Goal: Task Accomplishment & Management: Manage account settings

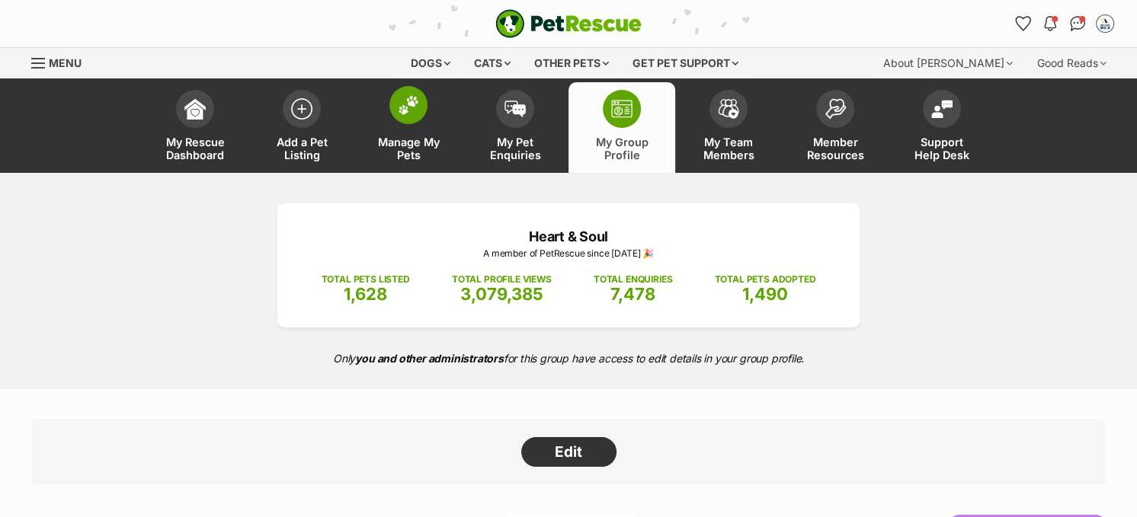
click at [414, 106] on img at bounding box center [408, 105] width 21 height 20
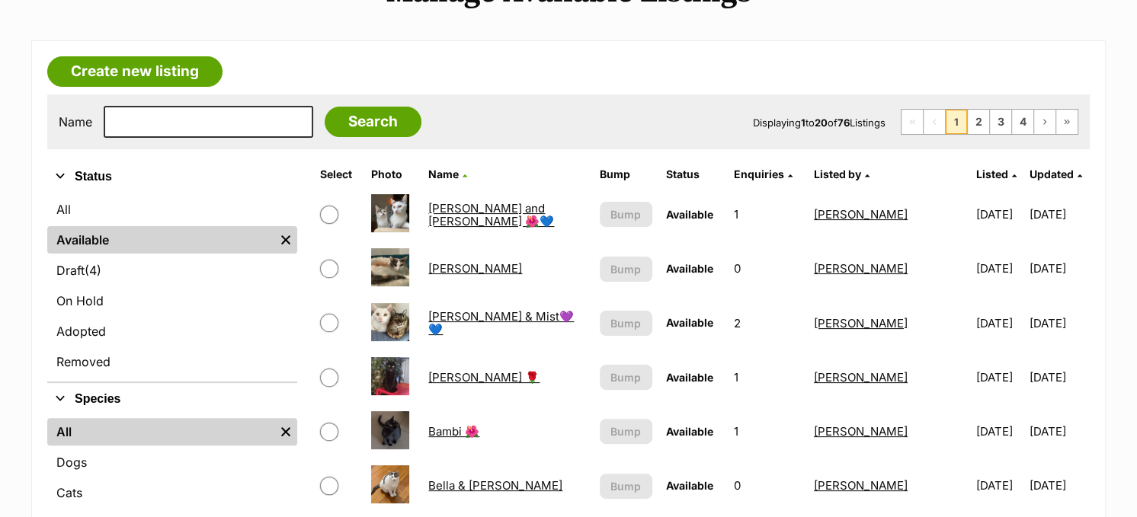
scroll to position [229, 0]
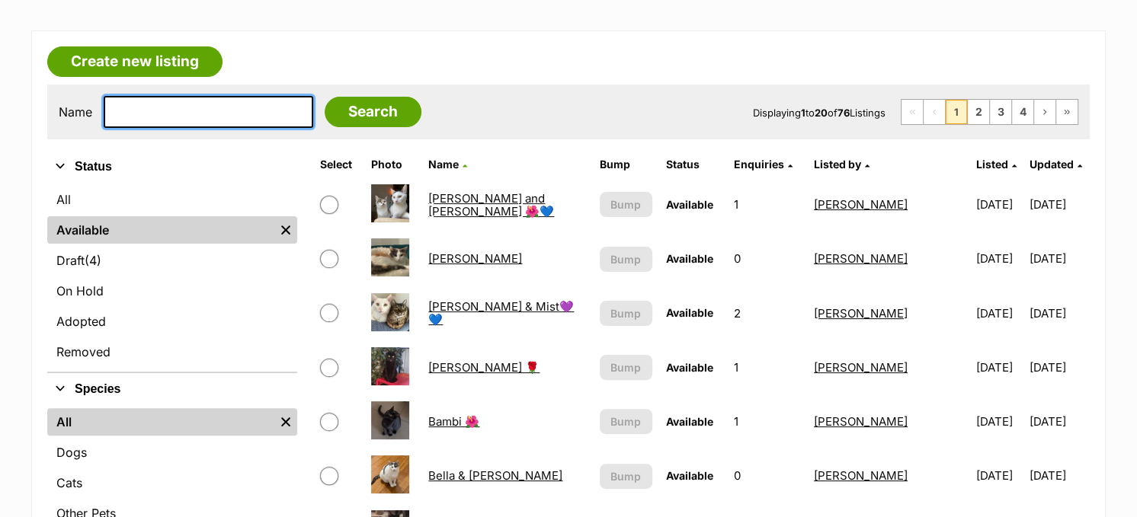
click at [233, 122] on input "text" at bounding box center [209, 112] width 210 height 32
type input "victoria"
click at [325, 97] on input "Search" at bounding box center [373, 112] width 97 height 30
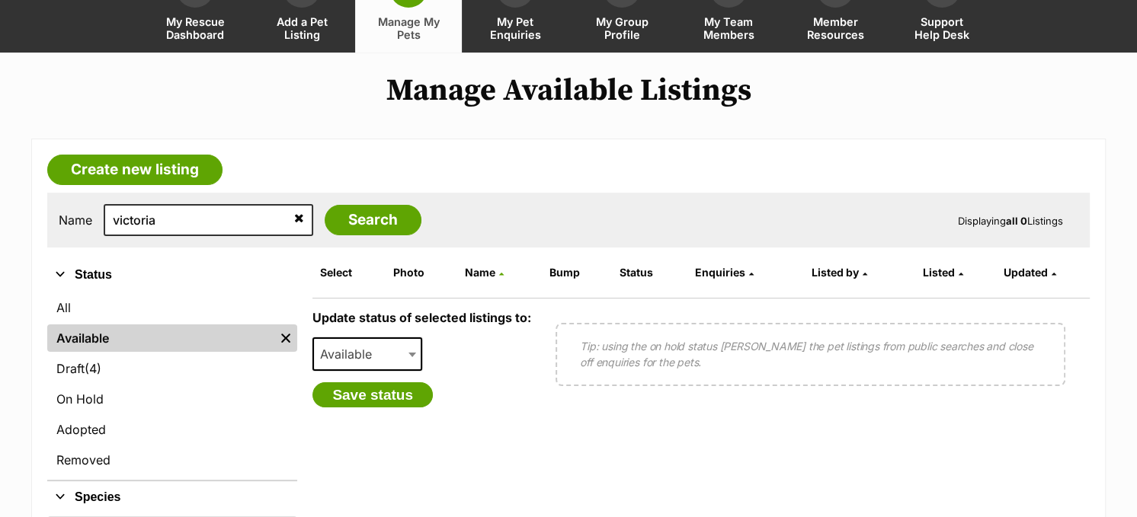
scroll to position [229, 0]
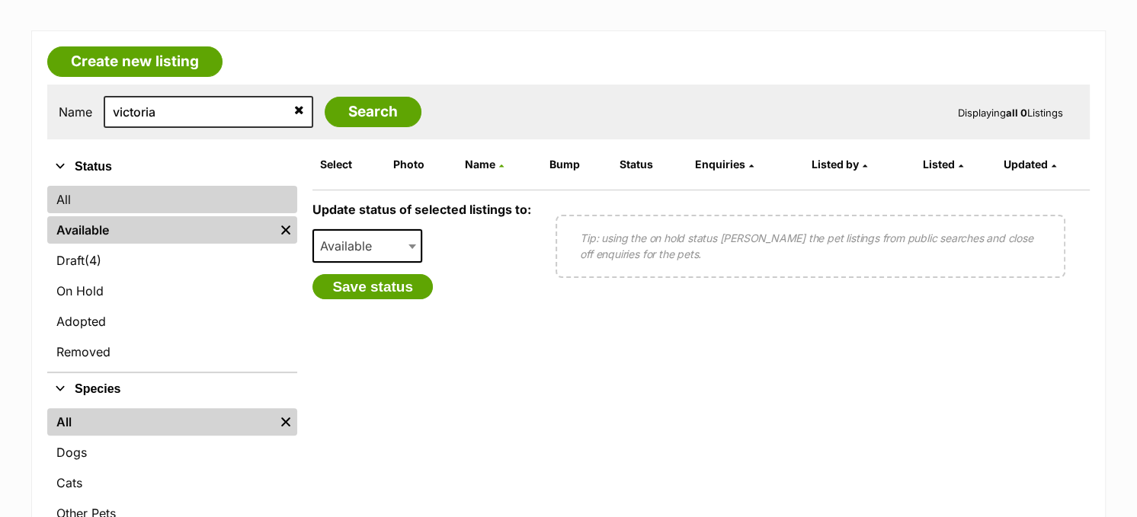
click at [114, 195] on link "All" at bounding box center [172, 199] width 250 height 27
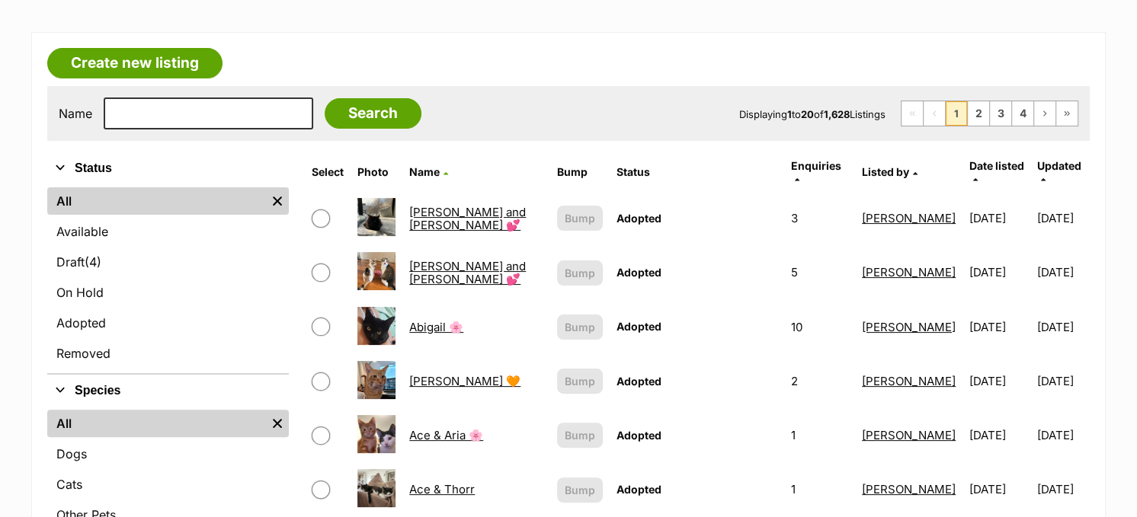
scroll to position [229, 0]
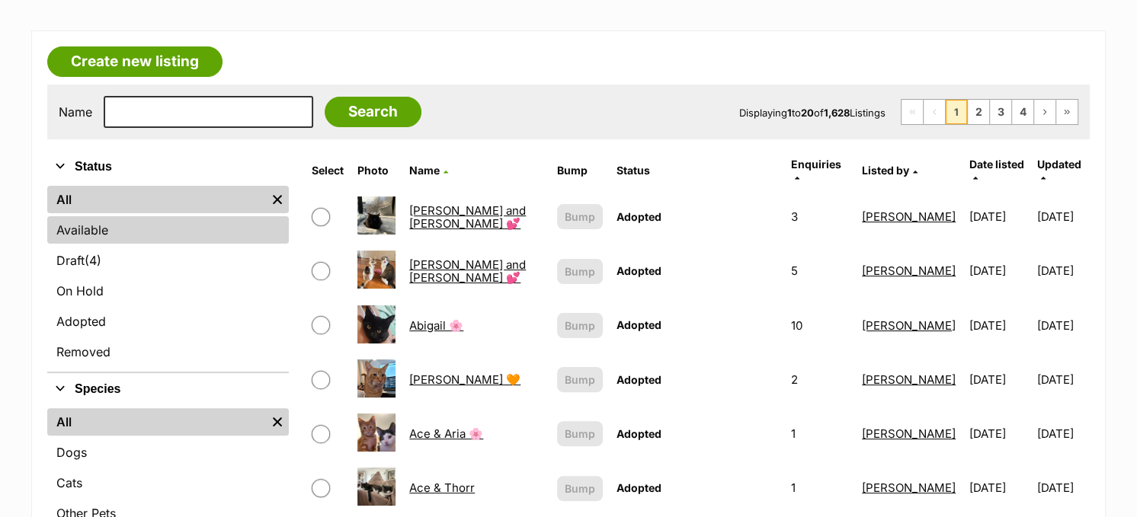
click at [130, 226] on link "Available" at bounding box center [168, 229] width 242 height 27
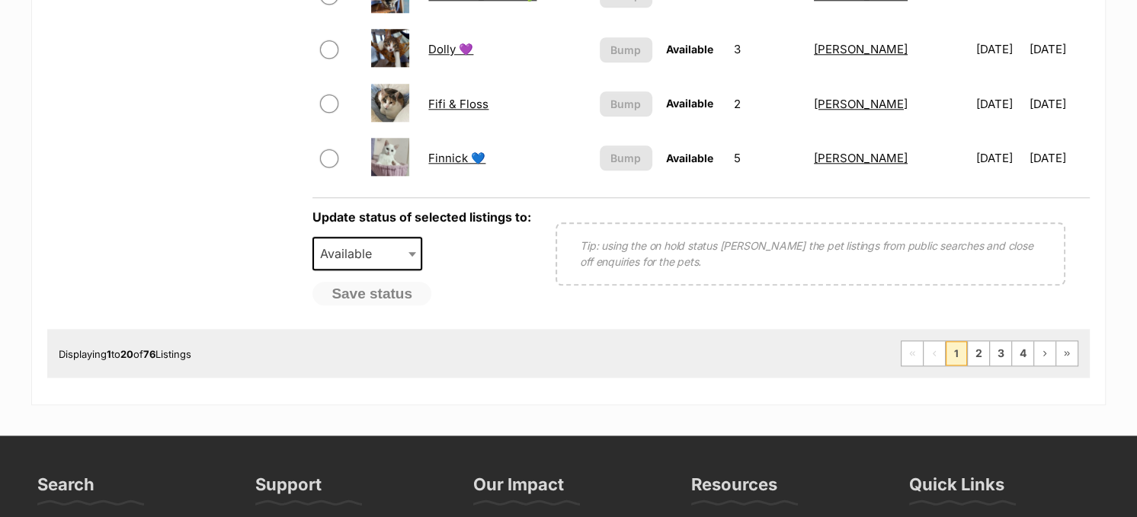
scroll to position [1372, 0]
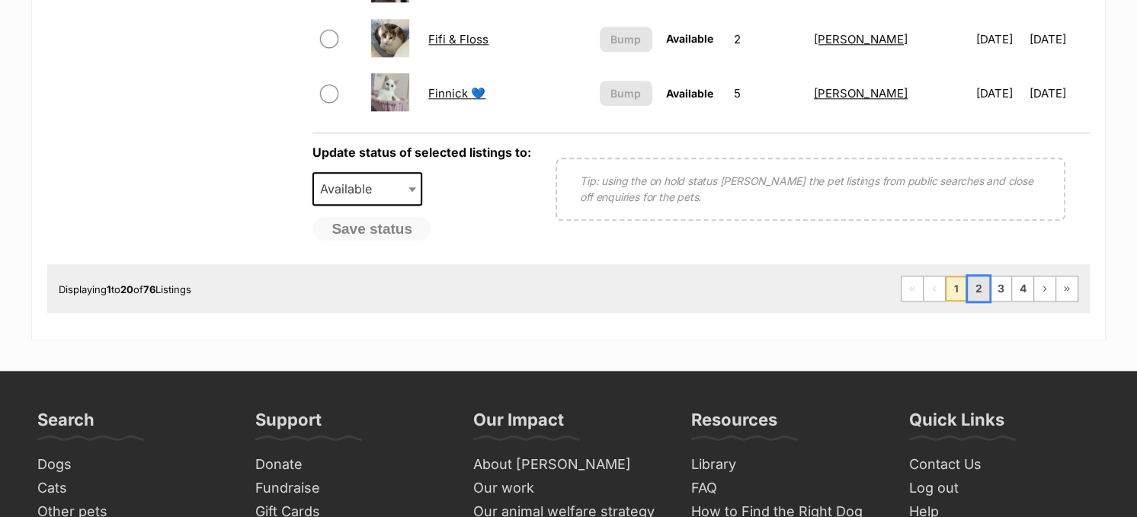
click at [977, 277] on link "2" at bounding box center [978, 289] width 21 height 24
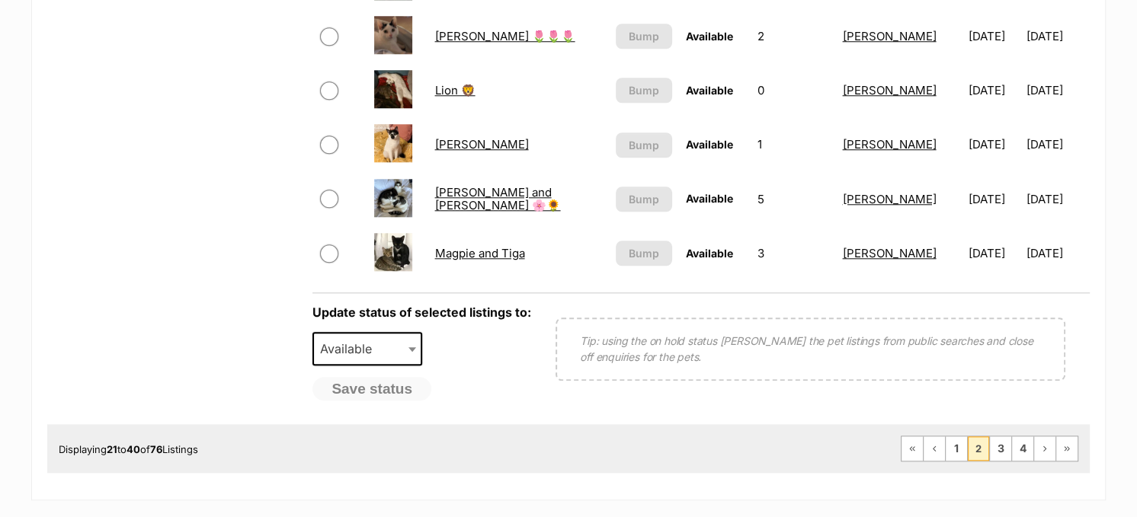
scroll to position [1219, 0]
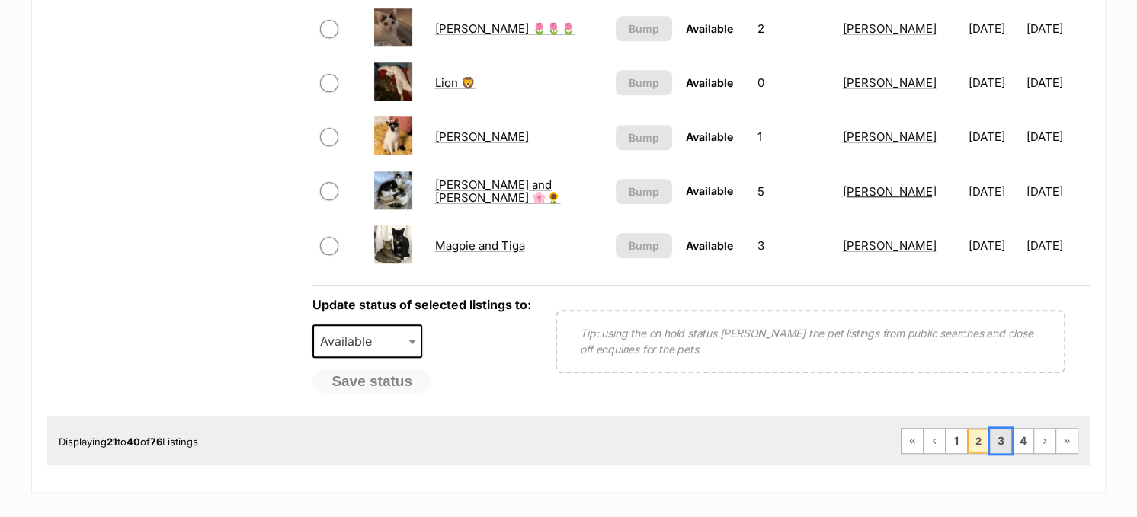
click at [1002, 429] on link "3" at bounding box center [1000, 441] width 21 height 24
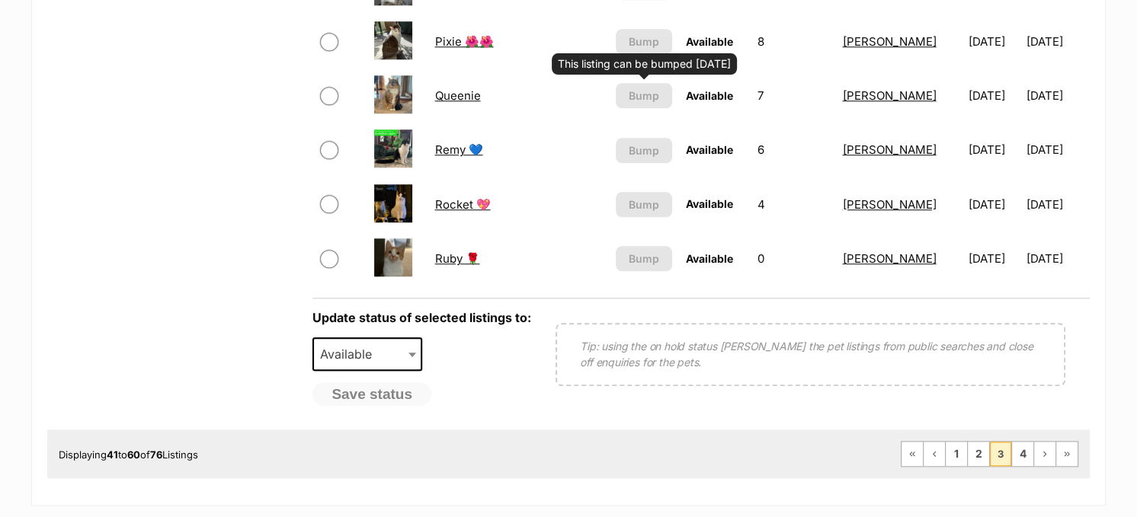
scroll to position [1219, 0]
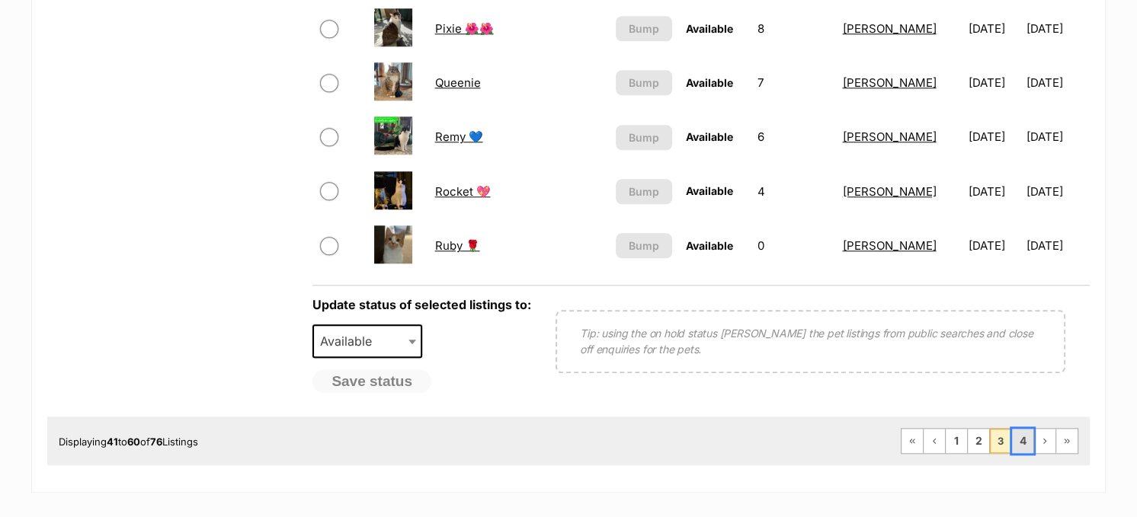
click at [1022, 429] on link "4" at bounding box center [1022, 441] width 21 height 24
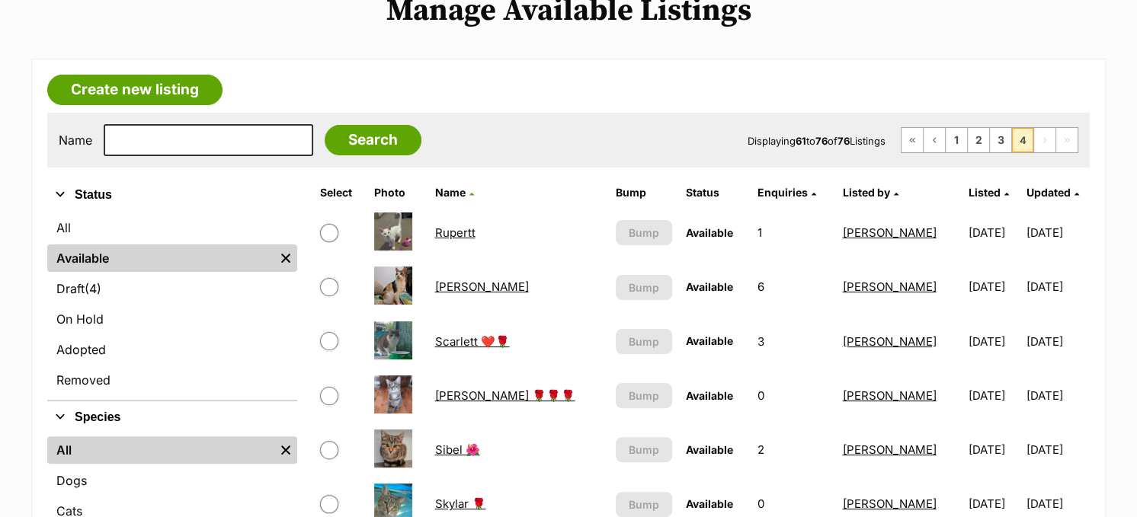
scroll to position [76, 0]
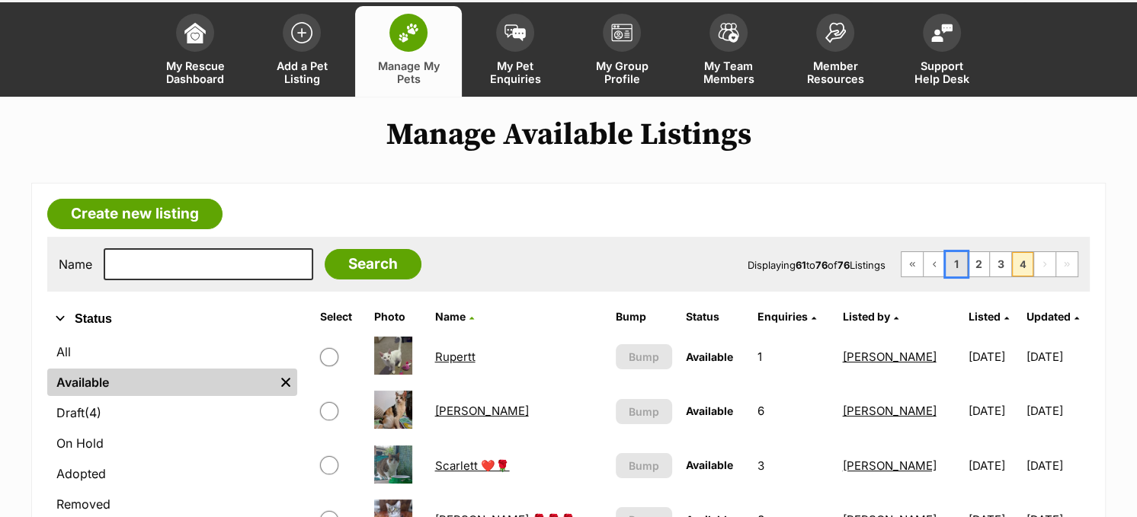
click at [957, 257] on link "1" at bounding box center [956, 264] width 21 height 24
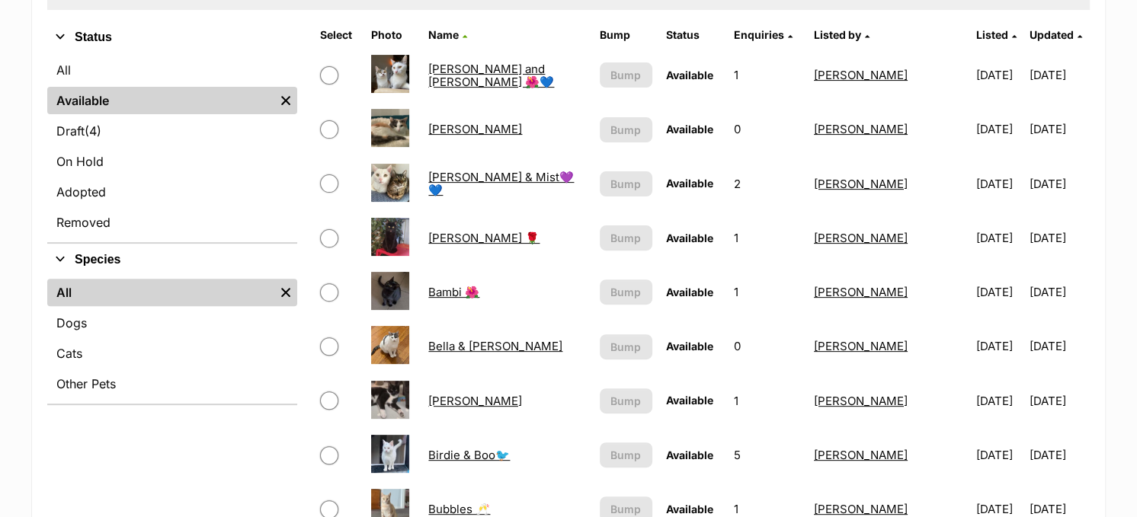
scroll to position [381, 0]
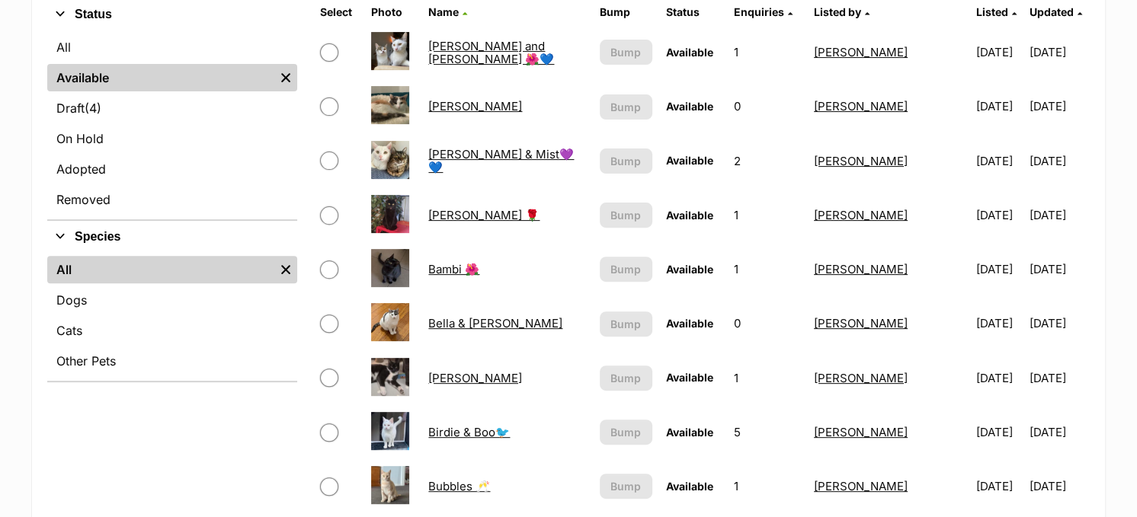
click at [472, 213] on link "Audrey Rose 🌹" at bounding box center [483, 215] width 111 height 14
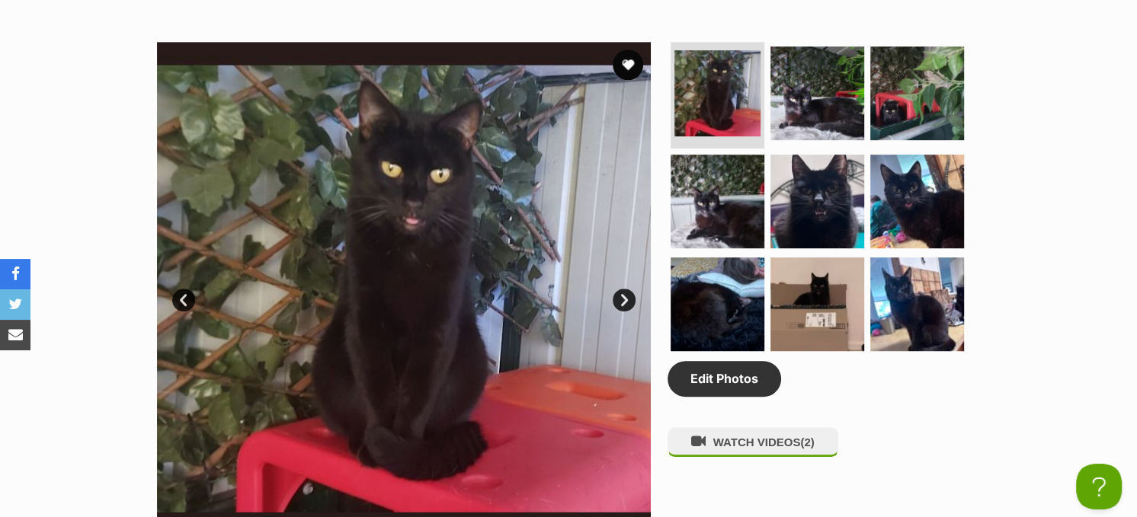
scroll to position [762, 0]
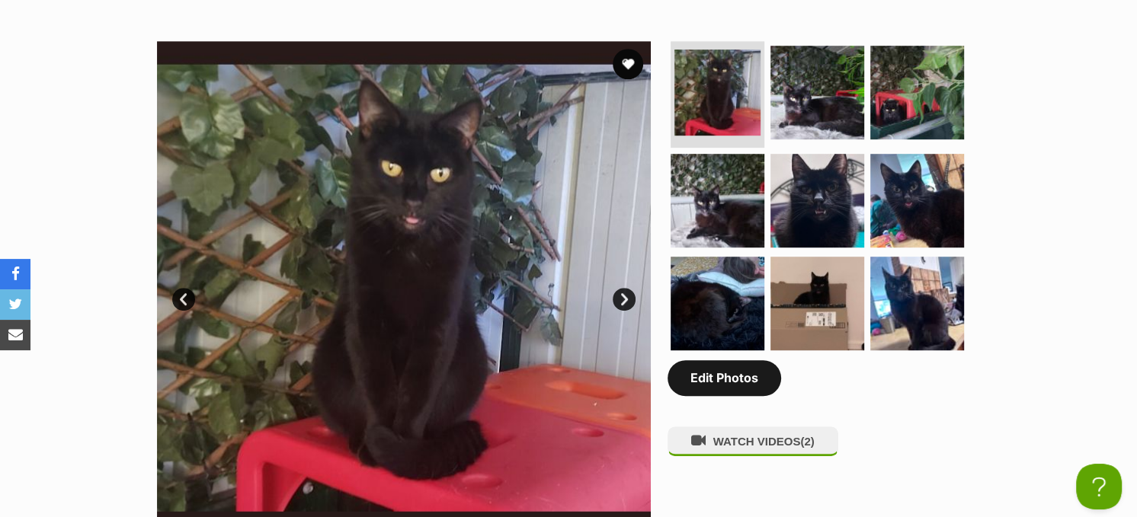
click at [737, 385] on link "Edit Photos" at bounding box center [725, 377] width 114 height 35
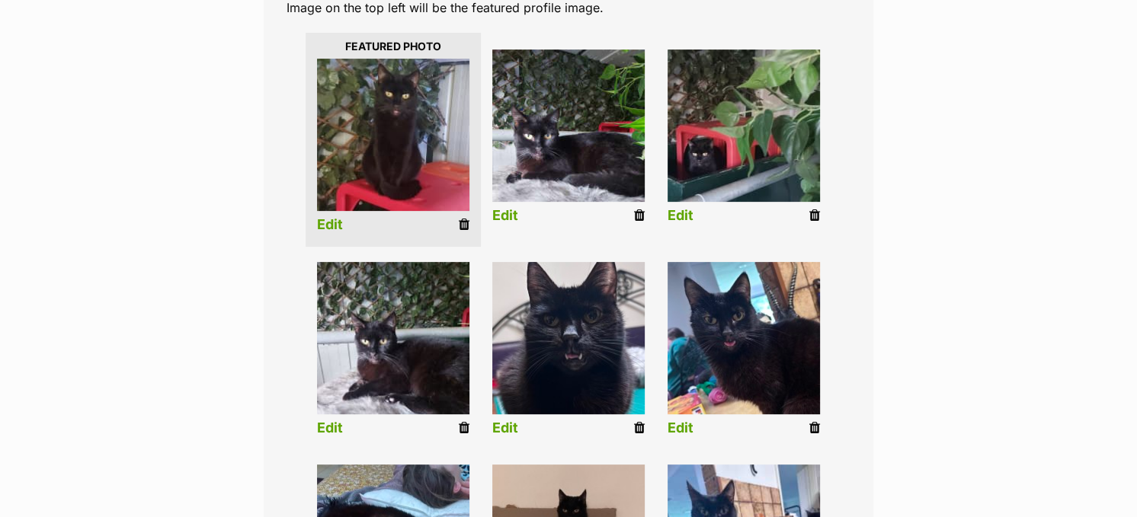
scroll to position [381, 0]
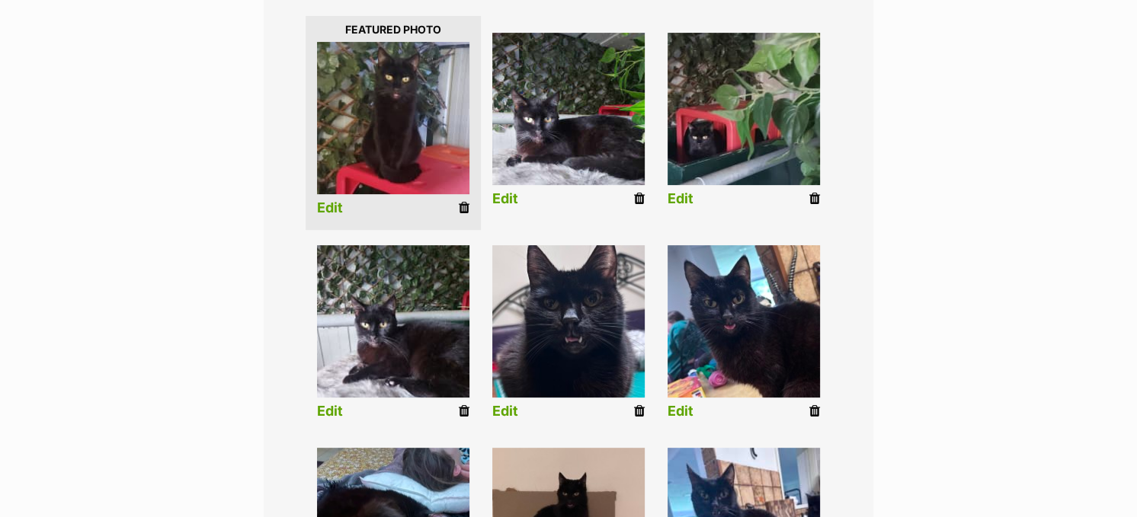
click at [626, 410] on li "Edit" at bounding box center [568, 336] width 175 height 196
drag, startPoint x: 636, startPoint y: 410, endPoint x: 651, endPoint y: 53, distance: 356.9
click at [636, 411] on icon at bounding box center [639, 412] width 11 height 14
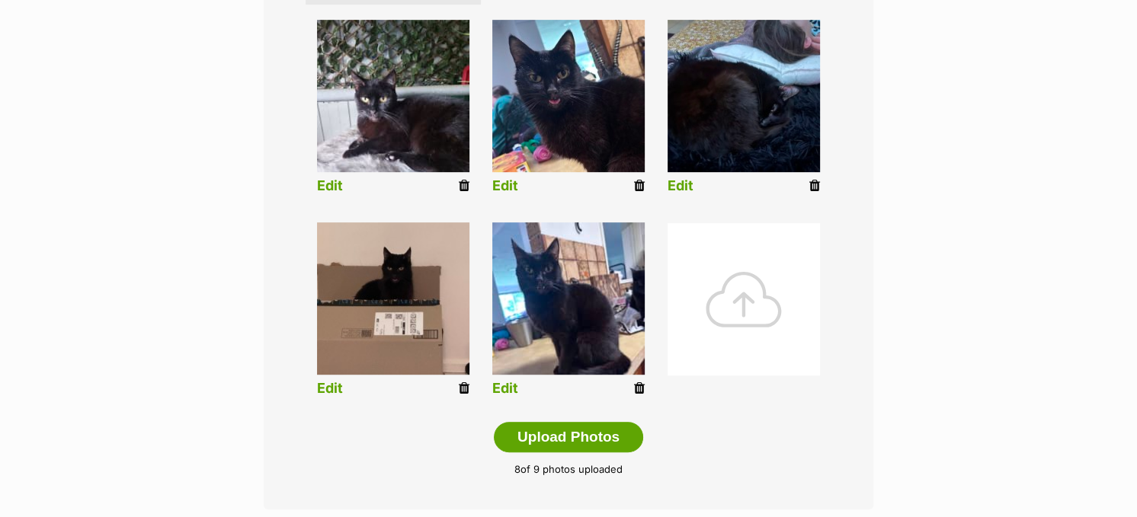
scroll to position [610, 0]
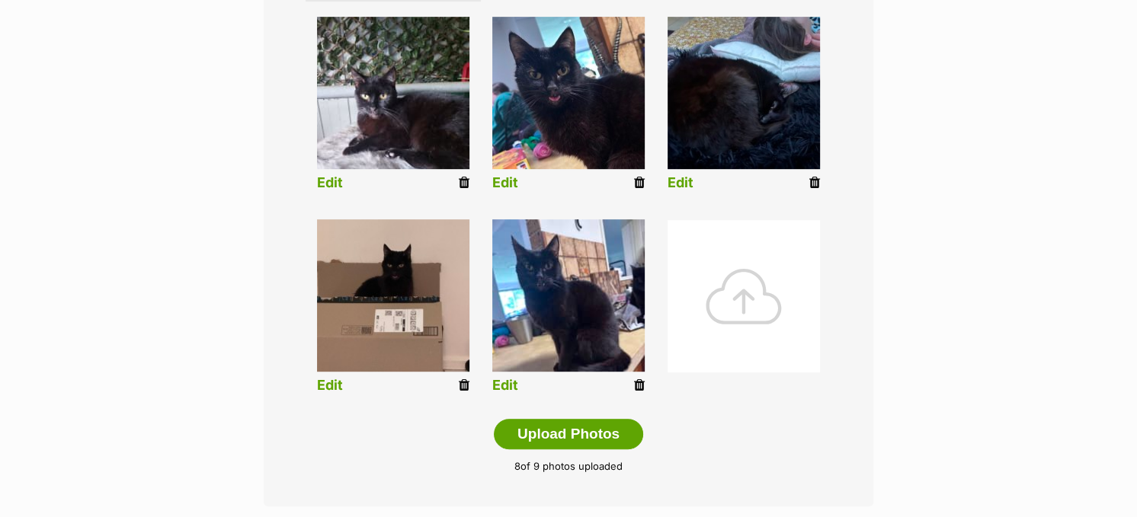
click at [637, 383] on icon at bounding box center [639, 386] width 11 height 14
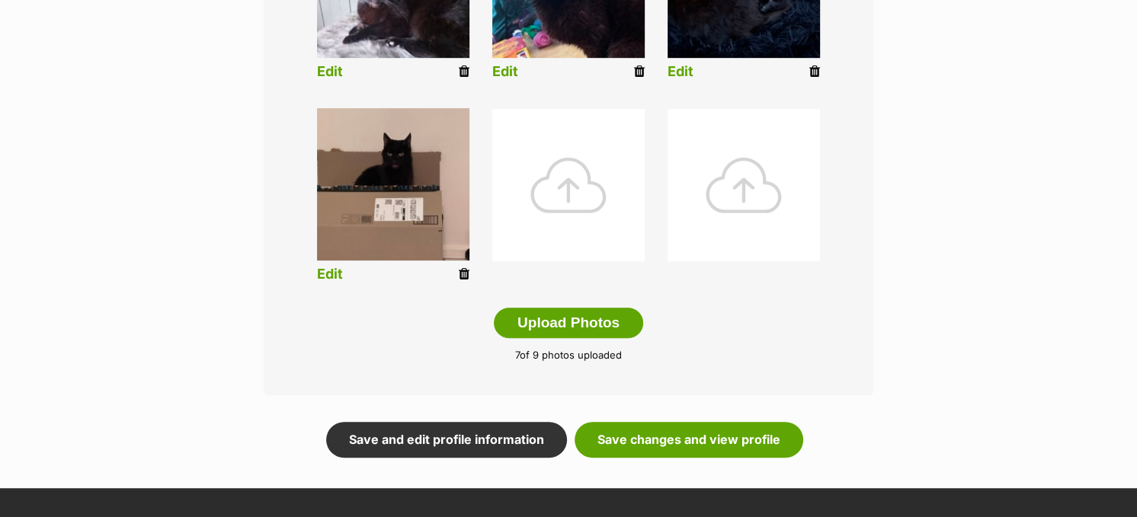
scroll to position [838, 0]
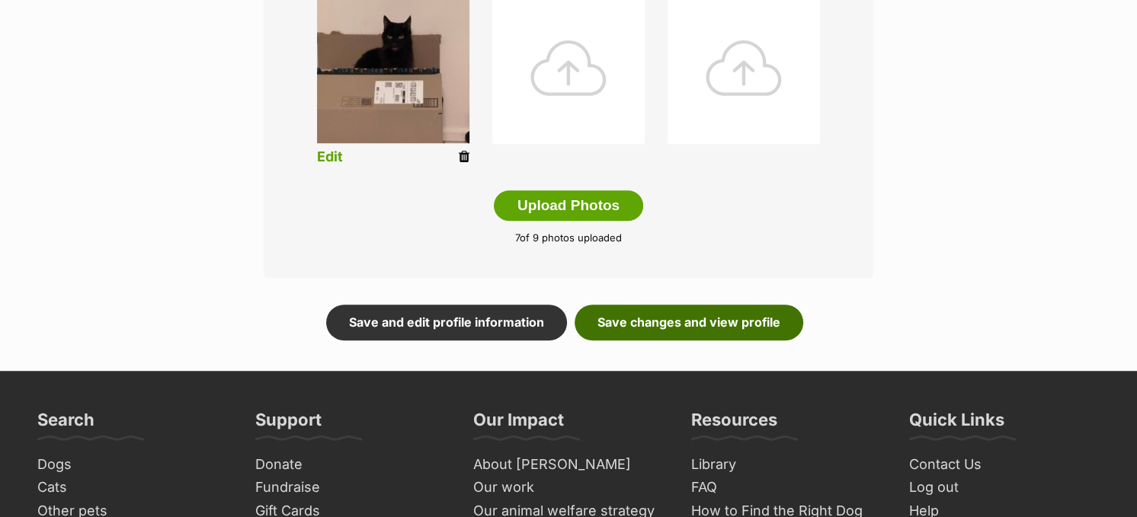
click at [730, 318] on link "Save changes and view profile" at bounding box center [689, 322] width 229 height 35
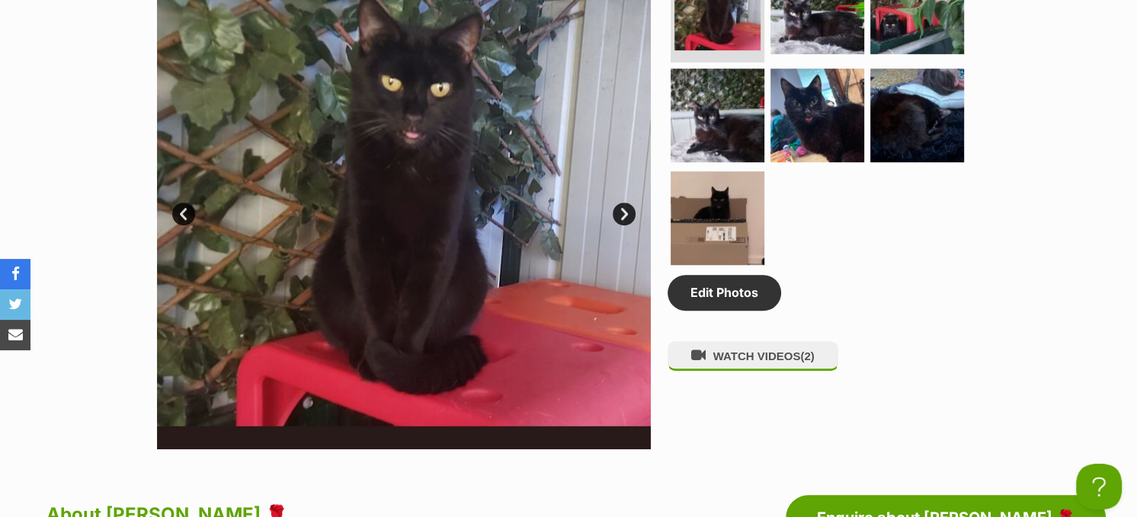
scroll to position [838, 0]
